Goal: Transaction & Acquisition: Purchase product/service

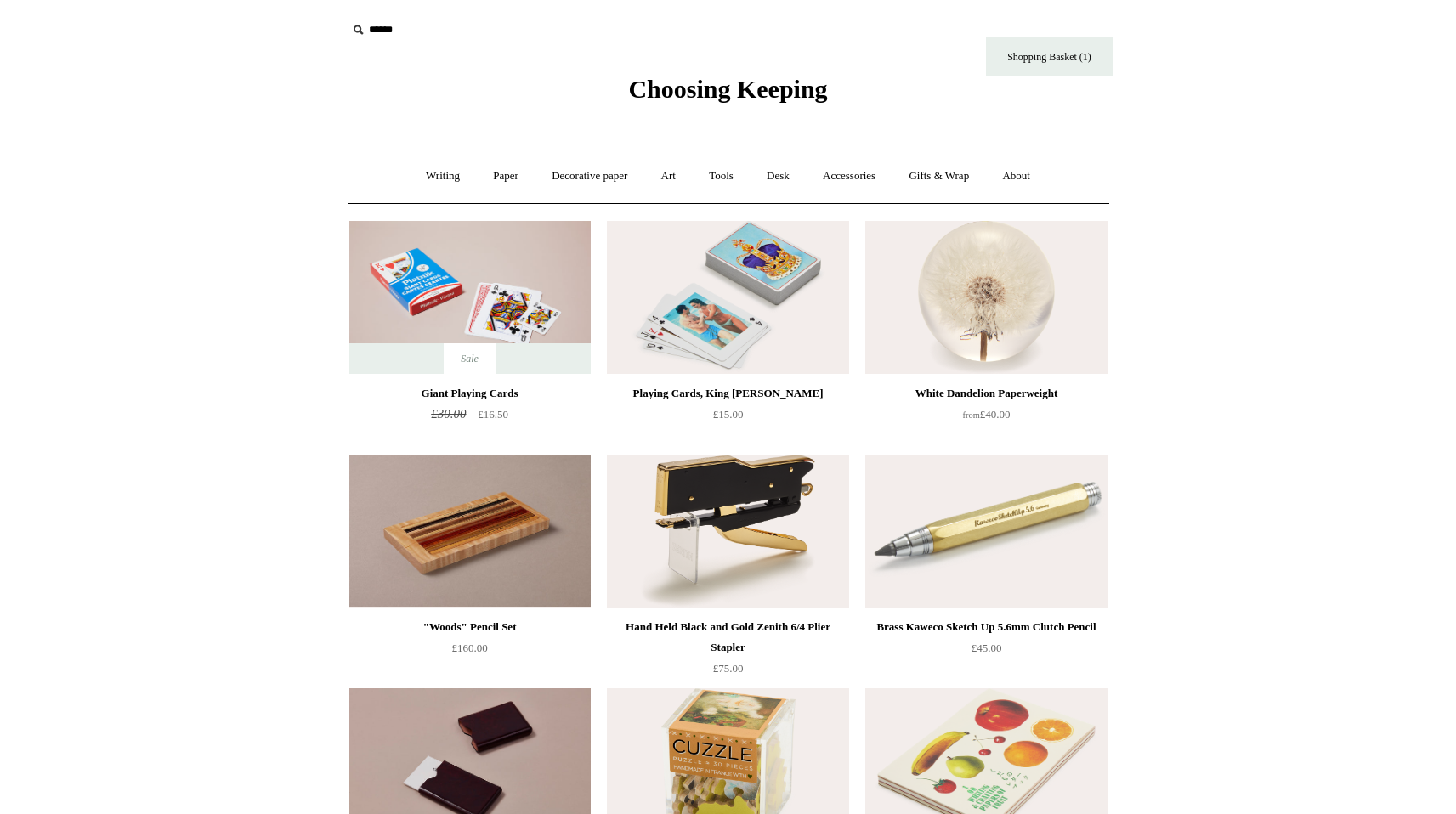
scroll to position [961, 0]
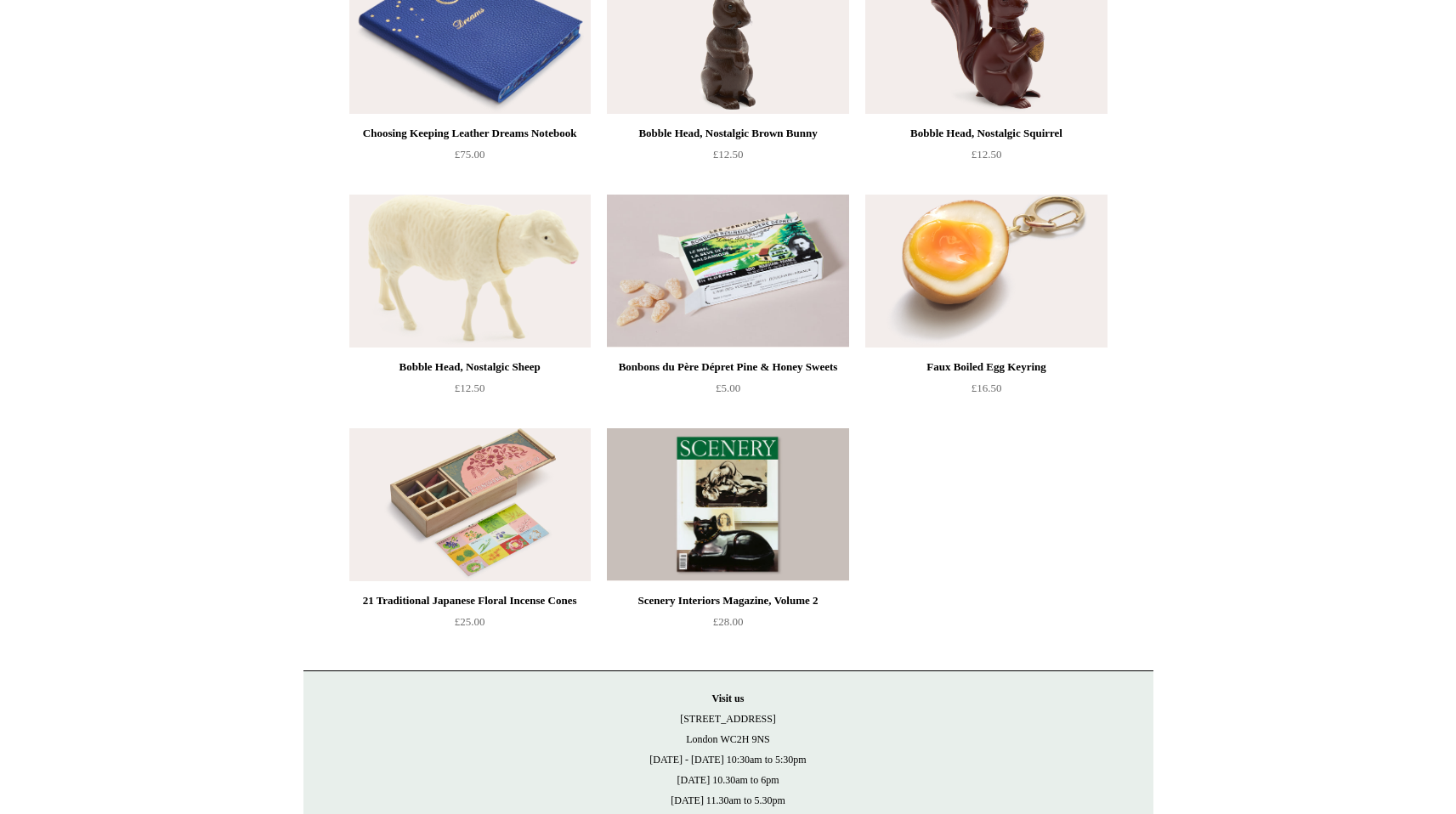
click at [498, 508] on img at bounding box center [469, 504] width 241 height 153
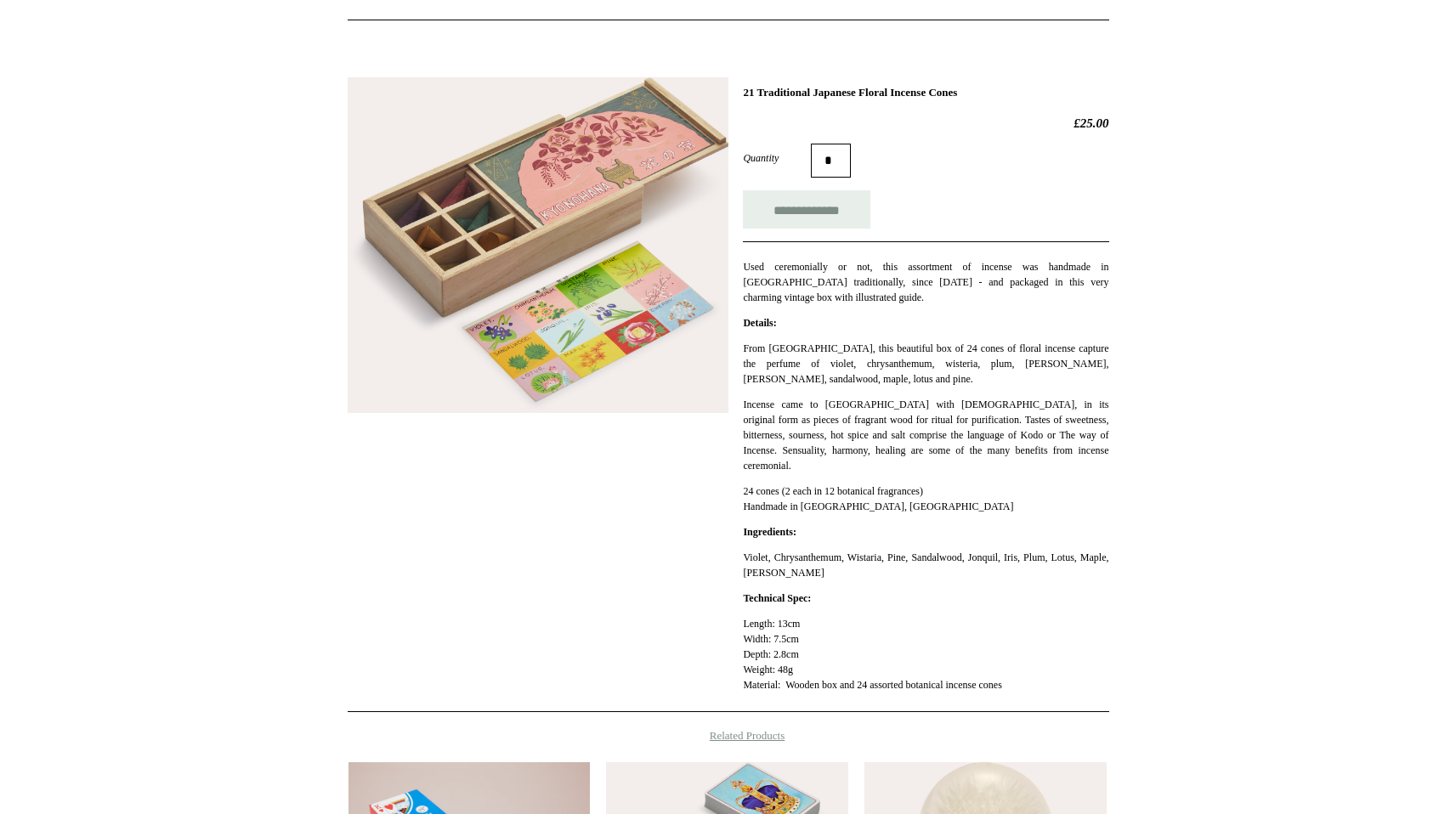
scroll to position [188, 0]
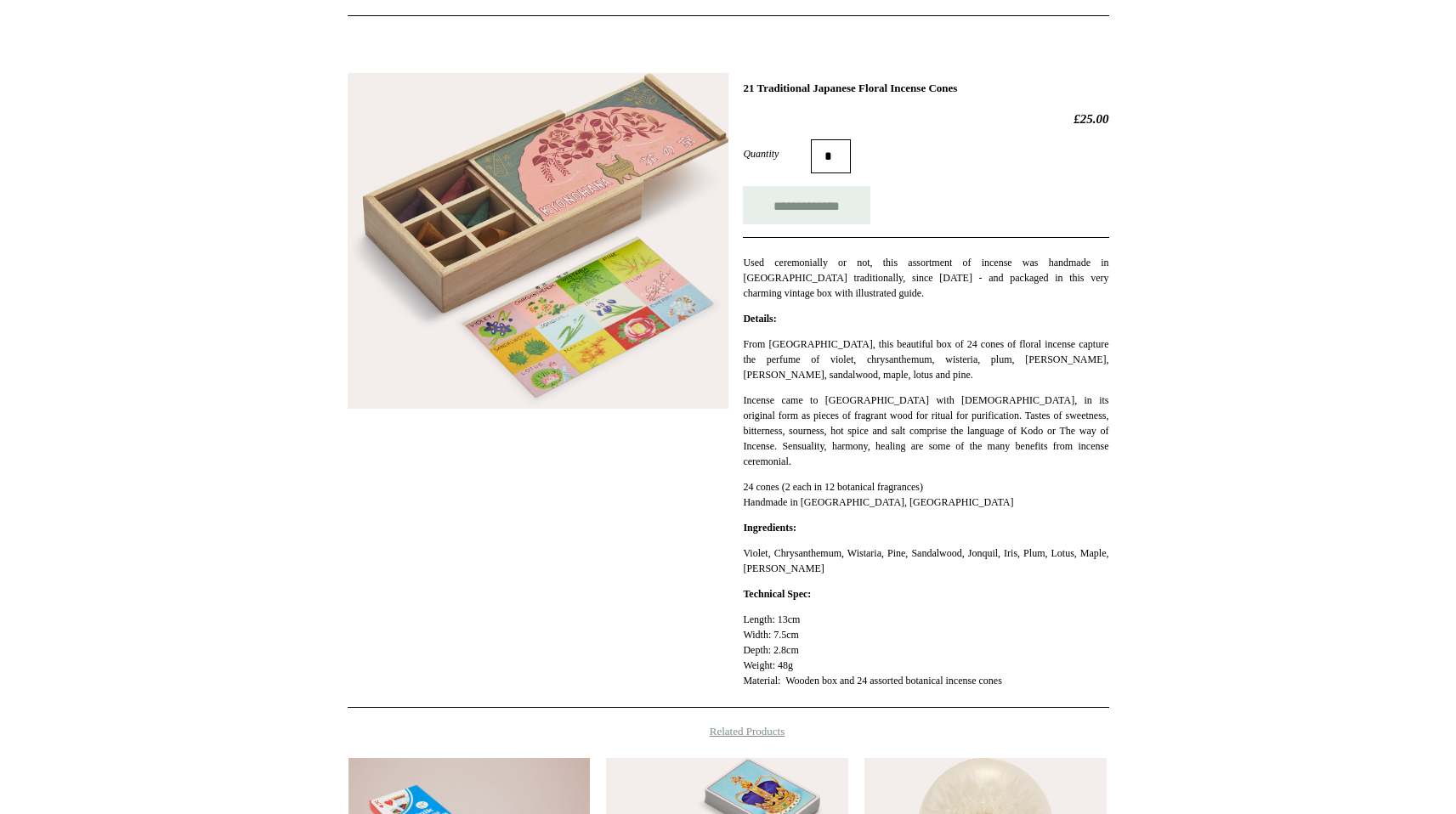
click at [507, 205] on img at bounding box center [537, 241] width 380 height 336
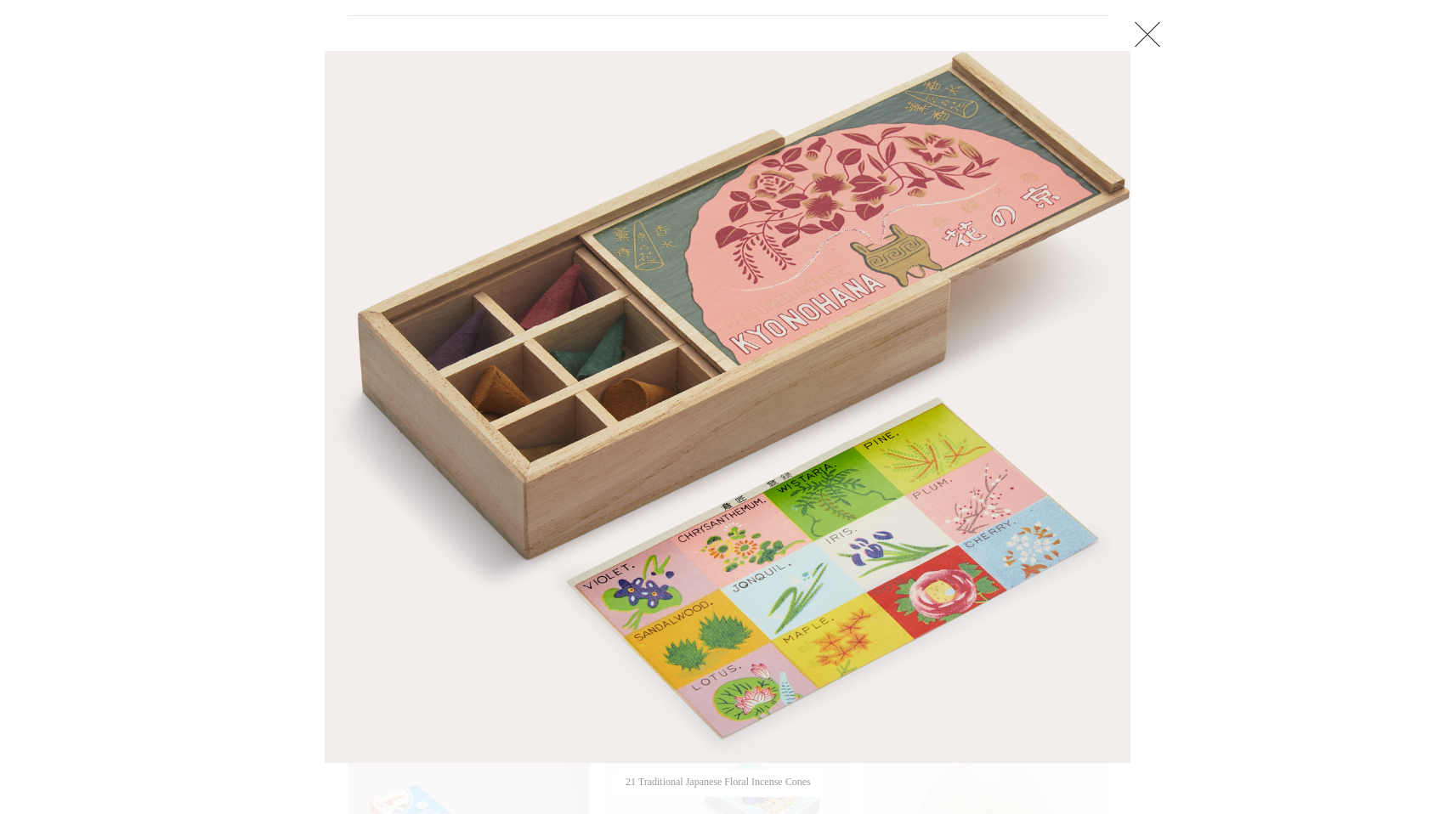
click at [1160, 31] on link at bounding box center [1147, 34] width 34 height 34
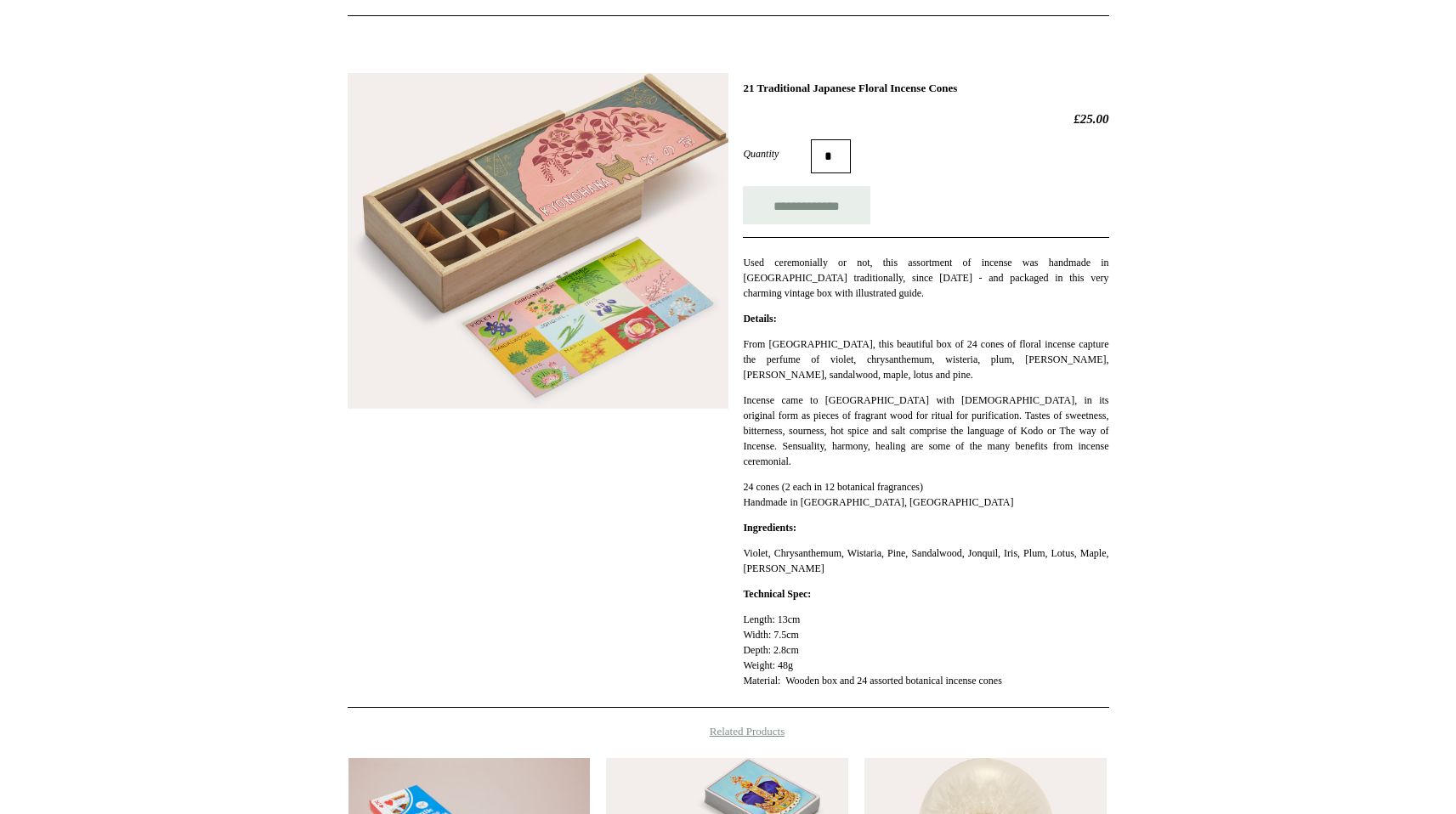
click at [547, 295] on img at bounding box center [537, 241] width 380 height 336
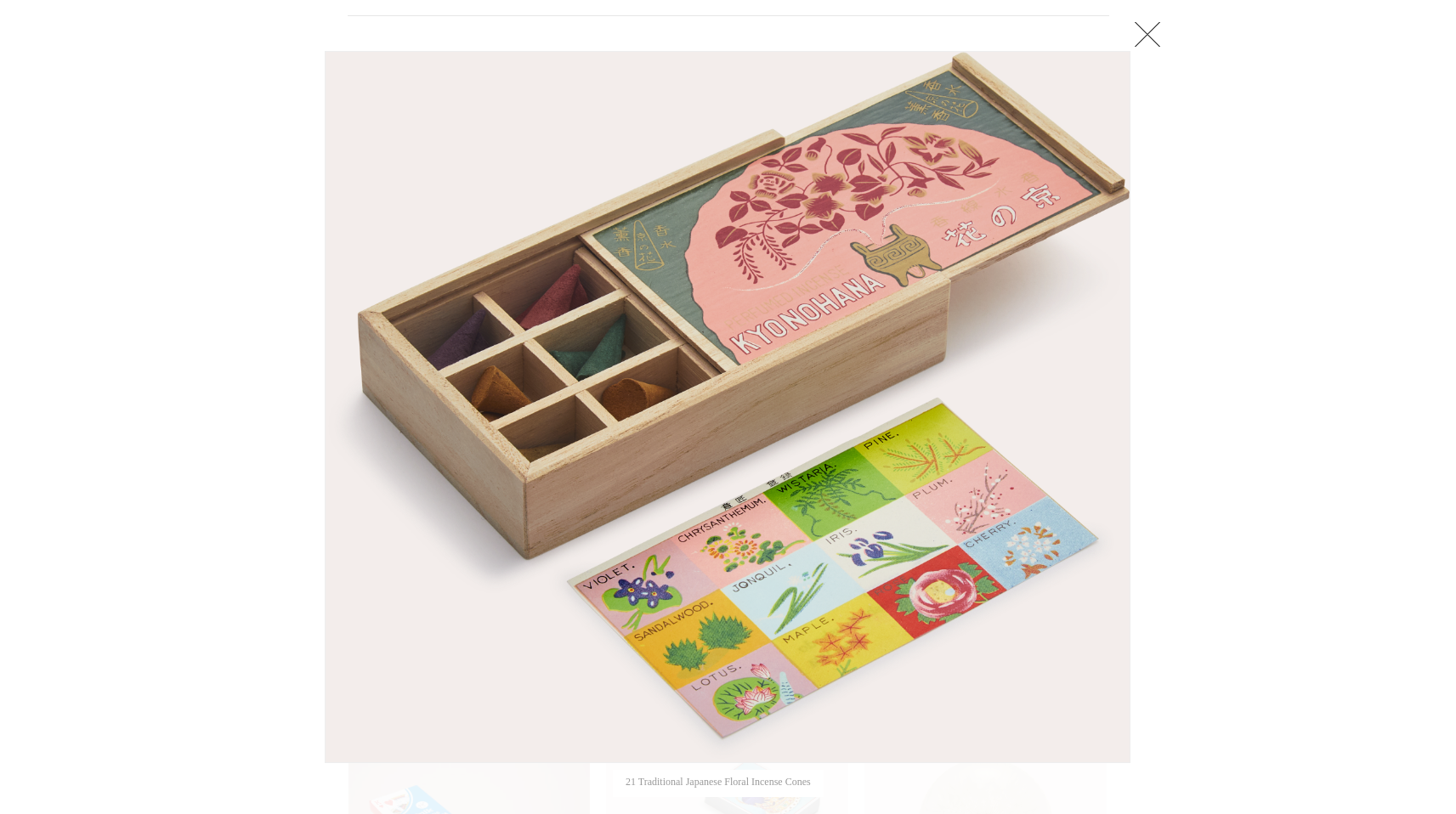
click at [1137, 48] on link at bounding box center [1147, 34] width 34 height 34
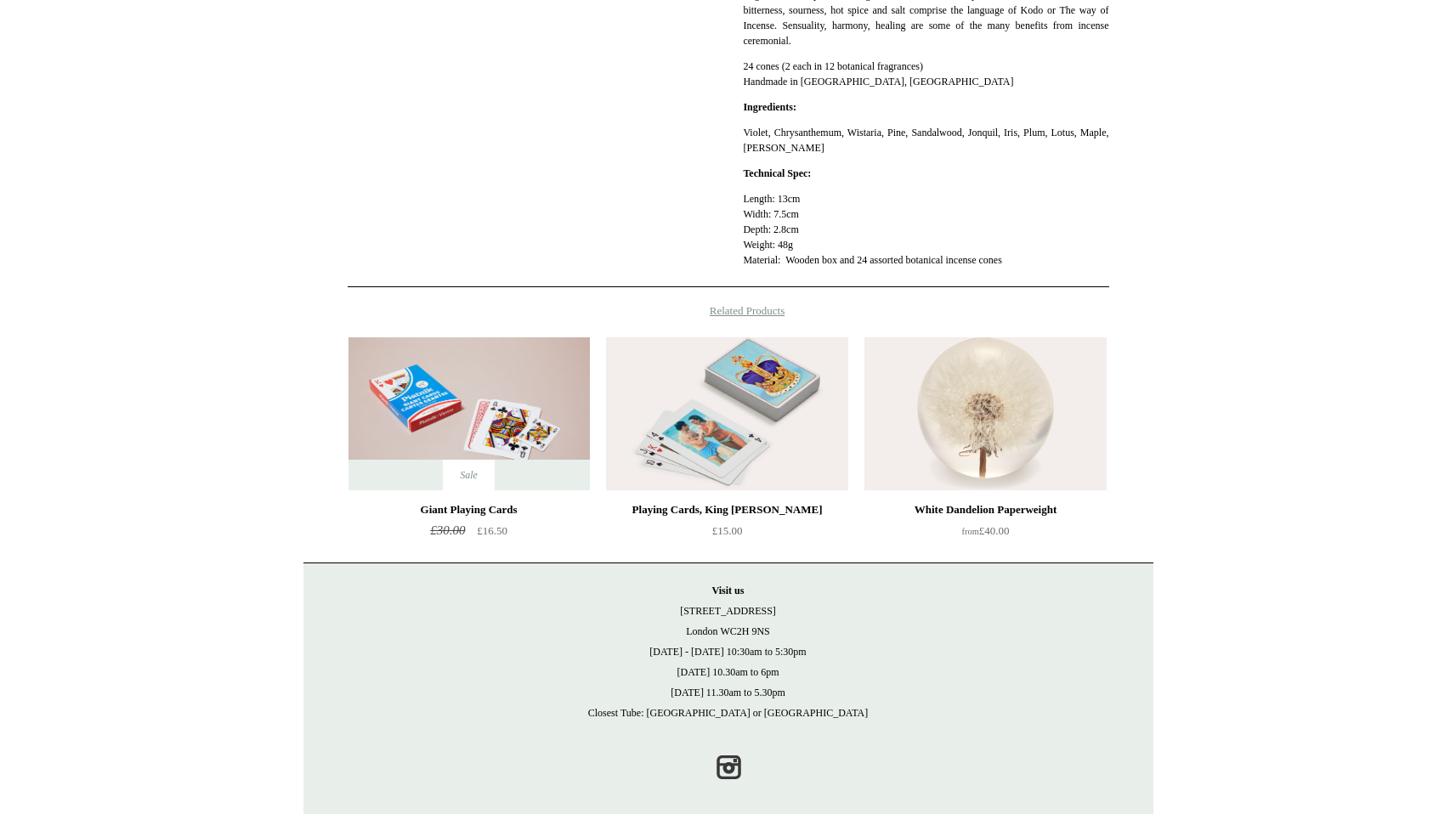
scroll to position [0, 0]
